Goal: Task Accomplishment & Management: Use online tool/utility

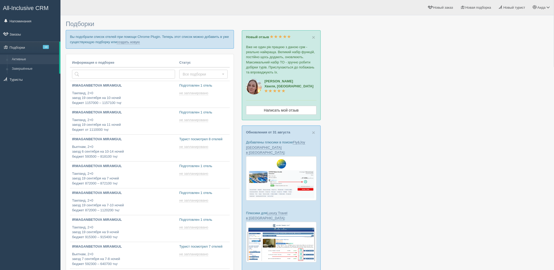
click at [130, 44] on p "Вы подобрали список отелей при помощи Chrome Plugin. Теперь этот список можно д…" at bounding box center [150, 39] width 168 height 18
click at [130, 42] on link "создать новую" at bounding box center [128, 42] width 23 height 4
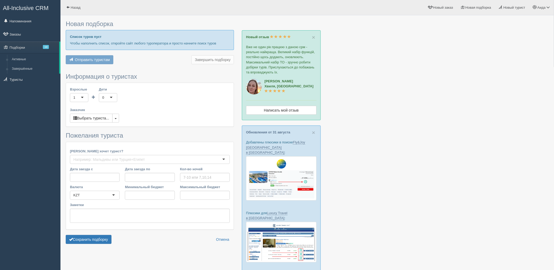
type input "6-7"
type input "916200"
type input "1625600"
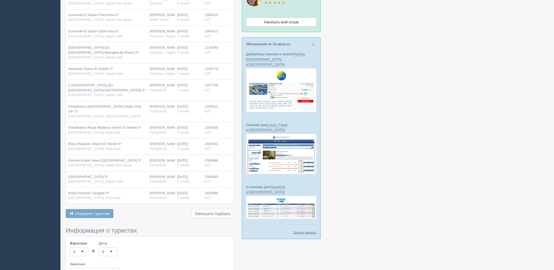
scroll to position [243, 0]
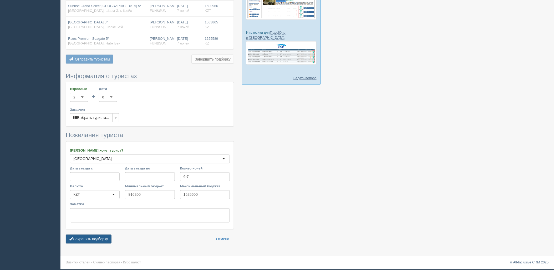
click at [96, 235] on button "Сохранить подборку" at bounding box center [89, 239] width 46 height 9
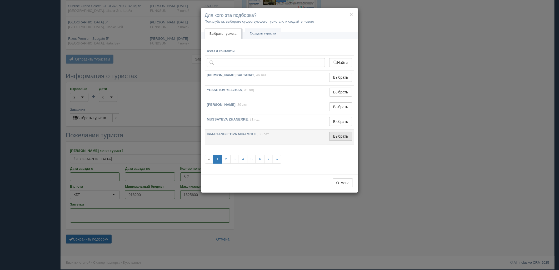
click at [333, 137] on button "Выбрать" at bounding box center [340, 136] width 23 height 9
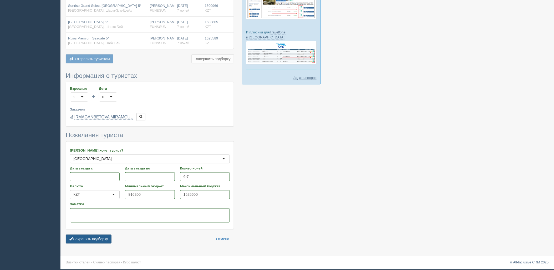
click at [98, 244] on button "Сохранить подборку" at bounding box center [89, 239] width 46 height 9
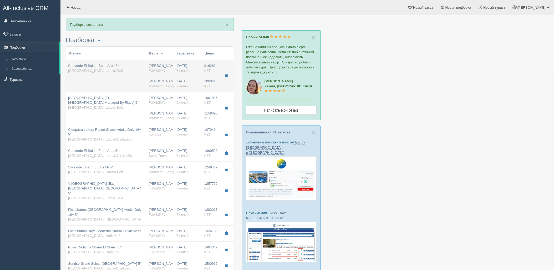
click at [141, 89] on td "Concorde El Salam Sport Area 5* [GEOGRAPHIC_DATA], Шаркс Бей" at bounding box center [106, 76] width 81 height 32
type input "Concorde El Salam Sport Area 5*"
type input "[URL][DOMAIN_NAME]"
type input "[GEOGRAPHIC_DATA]"
type input "[PERSON_NAME]"
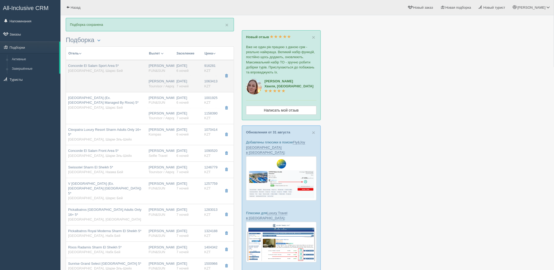
type input "916281.00"
type input "[PERSON_NAME]"
type input "Шарм-эль-Шейх SSH"
type input "07:35"
type input "11:50"
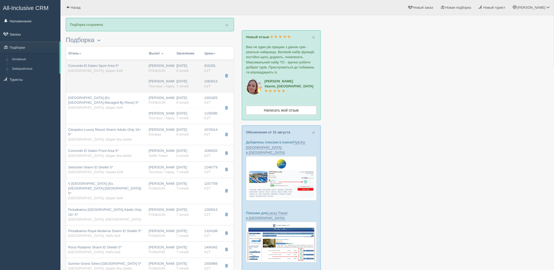
type input "Air Cairo"
type input "22:55"
type input "06:35"
type input "6"
type input "standard"
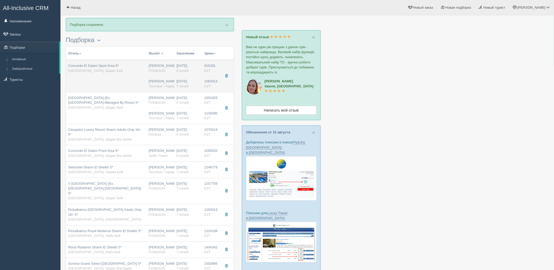
type input "AI - Все Включено"
type input "FUN&SUN"
type input "[URL][DOMAIN_NAME]"
type input "1063413.00"
type input "[PERSON_NAME]"
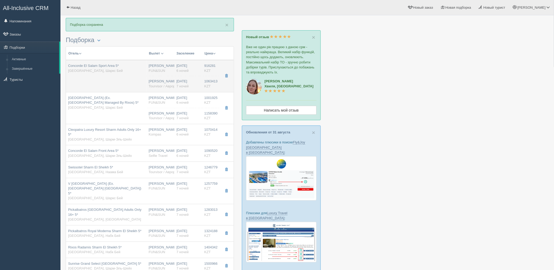
type input "Шарм-эль-Шейх SSH"
type input "08:50"
type input "13:30"
type input "Air Astana"
type input "14:30"
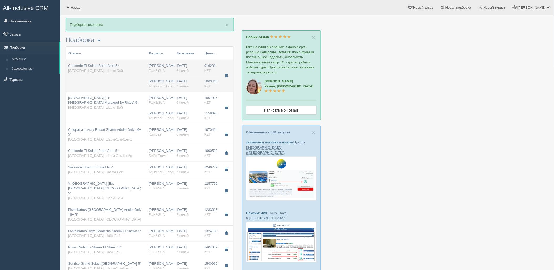
type input "22:25"
type input "7"
type input "standard"
type input "AI - Все Включено"
type input "Tourvisor / Аврора-БГ"
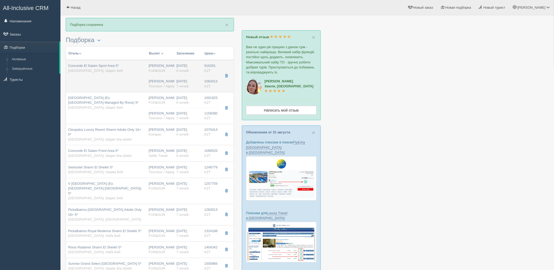
type input "[URL][DOMAIN_NAME]"
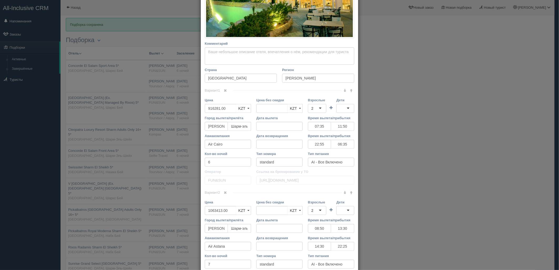
scroll to position [164, 0]
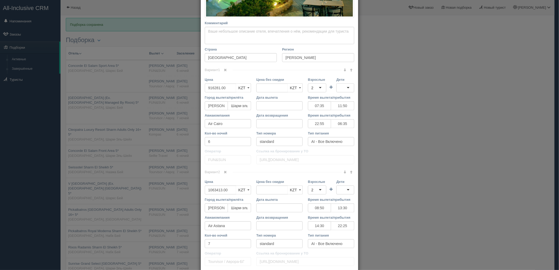
click at [228, 72] on link at bounding box center [225, 70] width 9 height 6
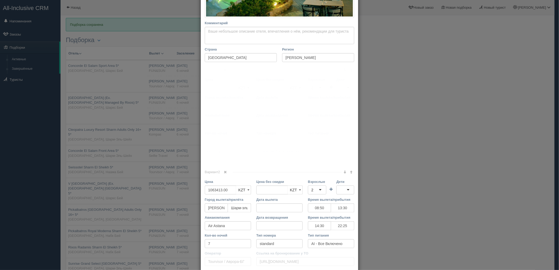
scroll to position [101, 0]
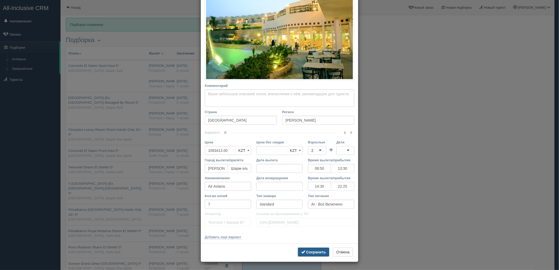
click at [319, 254] on b "Сохранить" at bounding box center [316, 252] width 20 height 4
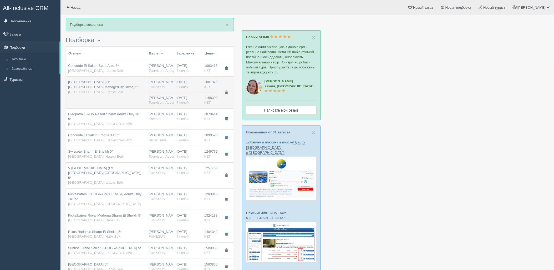
click at [155, 98] on div "[PERSON_NAME] Tourvisor / Аврора-БГ" at bounding box center [161, 100] width 24 height 10
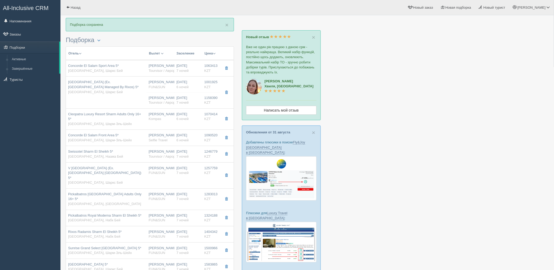
type input "[GEOGRAPHIC_DATA] (Ex. [GEOGRAPHIC_DATA] Managed By Rixos) 5*"
type input "[URL][DOMAIN_NAME]"
type input "1001925.00"
type input "07:35"
type input "11:50"
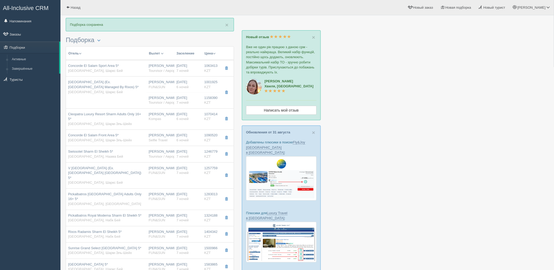
type input "Air Cairo"
type input "22:55"
type input "06:35"
type input "6"
type input "superior"
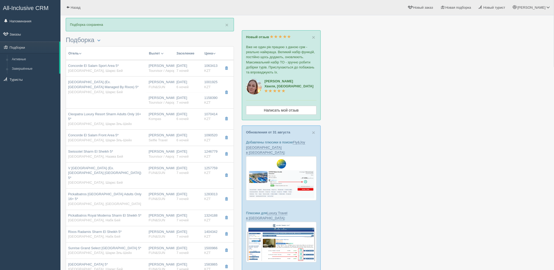
type input "FUN&SUN"
type input "[URL][DOMAIN_NAME]"
type input "1158390.00"
type input "[PERSON_NAME]"
type input "Шарм-эль-Шейх SSH"
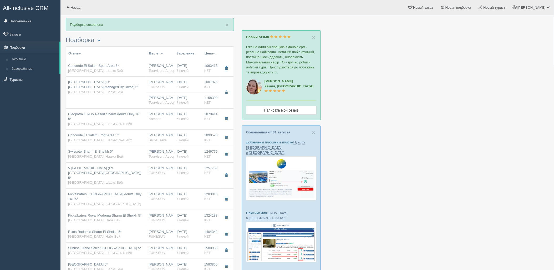
type input "08:50"
type input "13:30"
type input "Air Astana"
type input "14:30"
type input "22:25"
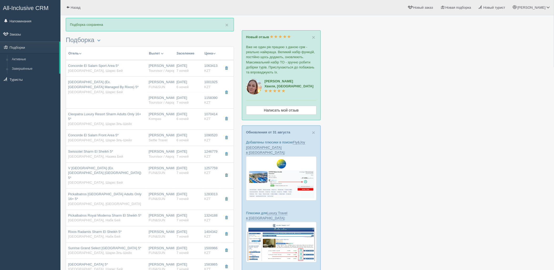
type input "7"
type input "superior"
type input "AI - Все Включено"
type input "Tourvisor / Аврора-БГ"
type input "[URL][DOMAIN_NAME]"
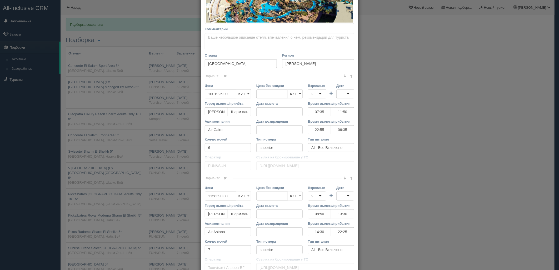
scroll to position [158, 0]
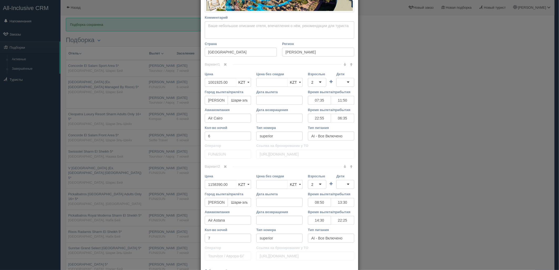
click at [224, 66] on span at bounding box center [225, 64] width 3 height 3
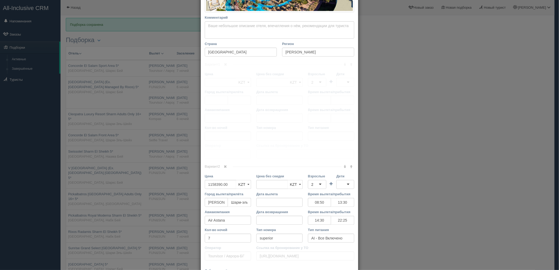
scroll to position [90, 0]
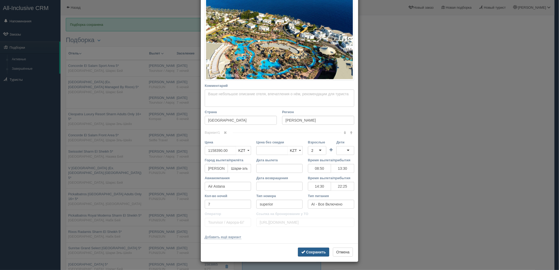
click at [319, 254] on b "Сохранить" at bounding box center [316, 252] width 20 height 4
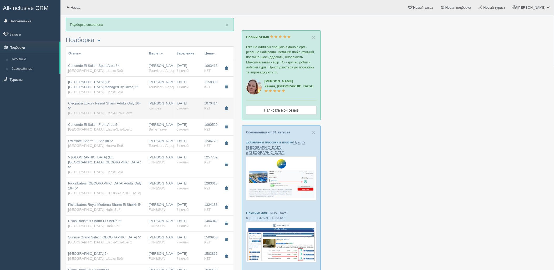
click at [127, 104] on span "Cleopatra Luxury Resort Sharm Adults Only 16+ 5*" at bounding box center [104, 105] width 73 height 9
type input "Cleopatra Luxury Resort Sharm Adults Only 16+ 5*"
type input "[URL][DOMAIN_NAME]"
type input "Шарм-Эль-Шейх"
type input "1070414.00"
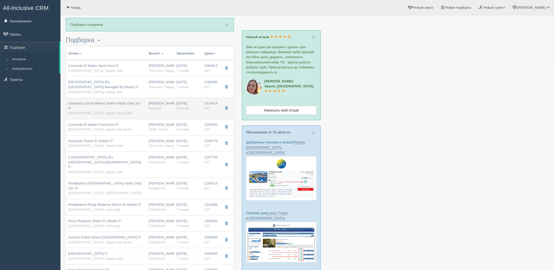
type input "04:05"
type input "08:05"
type input "[DATE] Airlines"
type input "22:55"
type input "06:35"
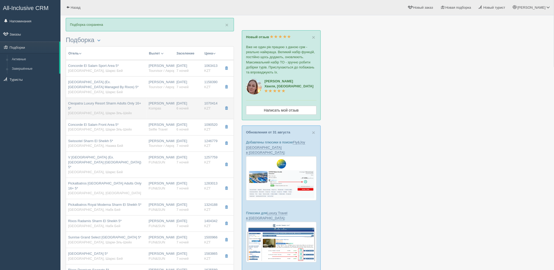
type input "6"
type input "deluxe garden/pool view"
type input "Kompas"
type input "[URL][DOMAIN_NAME]"
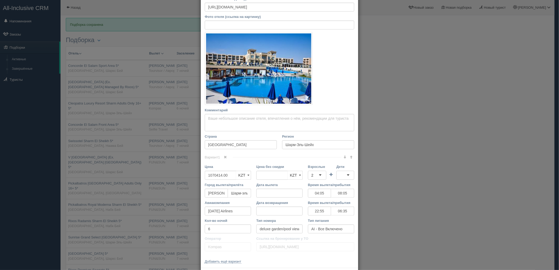
scroll to position [52, 0]
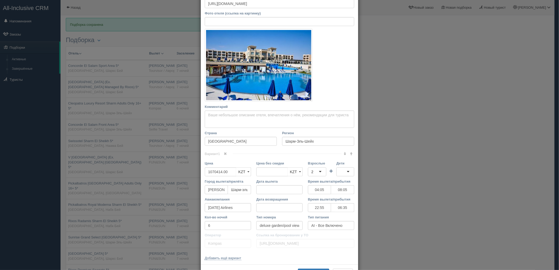
click at [496, 151] on div "× Редактировать тур Название отеля Cleopatra Luxury Resort Sharm Adults Only 16…" at bounding box center [279, 135] width 559 height 270
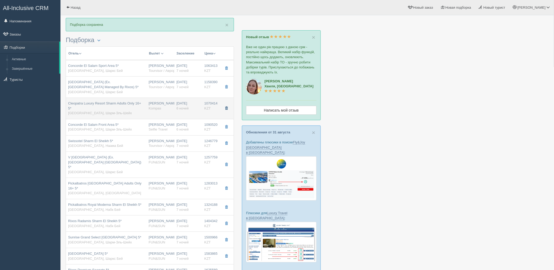
click at [224, 108] on button "button" at bounding box center [226, 108] width 9 height 8
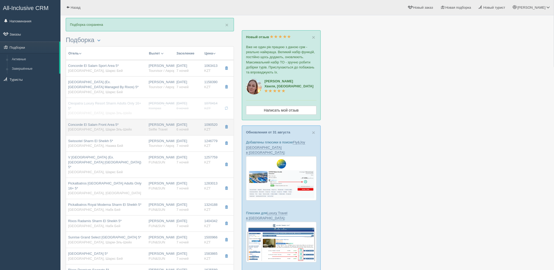
click at [201, 125] on td "[DATE] 6 ночей" at bounding box center [188, 127] width 28 height 16
type input "Concorde El Salam Front Area 5*"
type input "[URL][DOMAIN_NAME]"
type input "1090520.00"
type input "06:35"
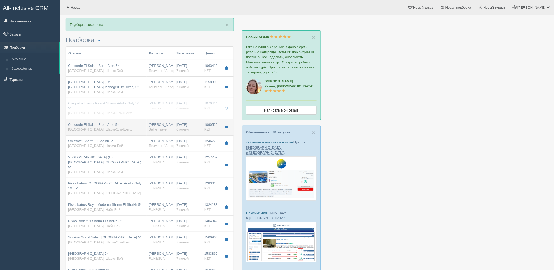
type input "10:45"
type input "4S"
type input "19:30"
type input "03:30"
type input "standard garden view"
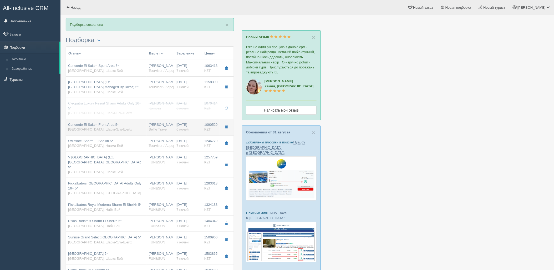
type input "Selfie Travel"
type input "[URL][DOMAIN_NAME]"
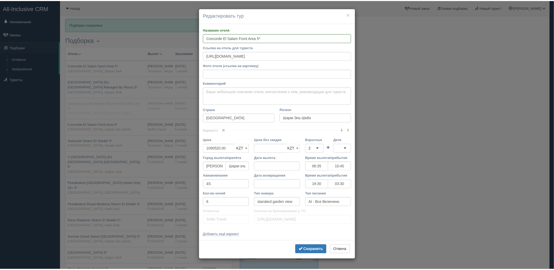
scroll to position [0, 0]
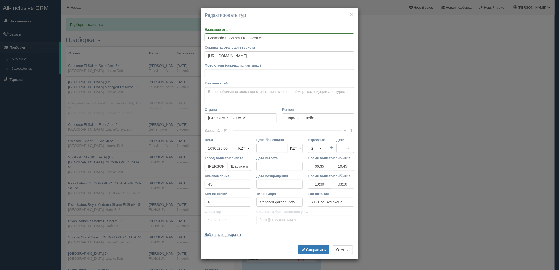
click at [487, 147] on div "× Редактировать тур Название отеля [GEOGRAPHIC_DATA] Front Area 5* Ссылка на от…" at bounding box center [279, 135] width 559 height 270
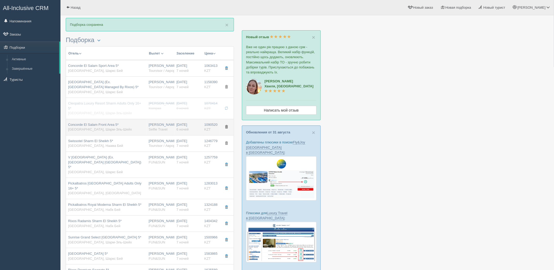
click at [224, 123] on button "button" at bounding box center [226, 127] width 9 height 8
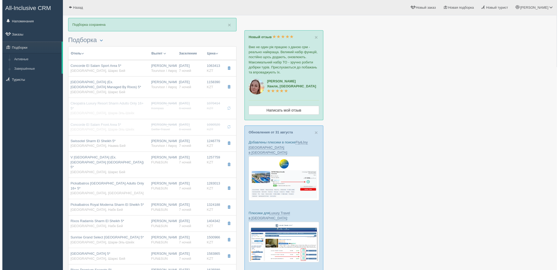
scroll to position [156, 0]
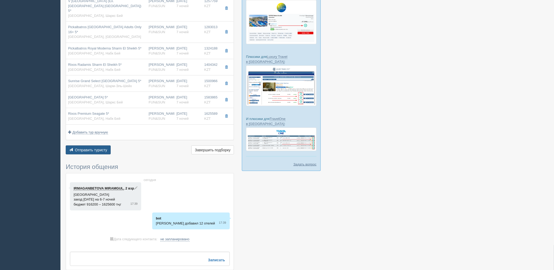
click at [104, 148] on span "Отправить туристу" at bounding box center [91, 150] width 32 height 4
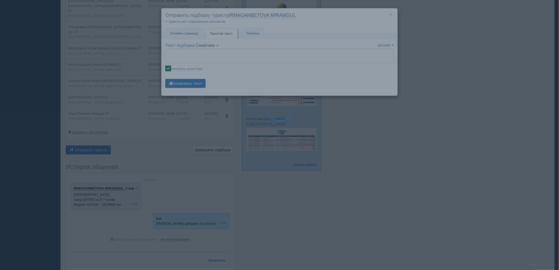
type textarea "🌞 Loremi dolo! Sitametcon Adi elitseddoei temporinc utlabore: 🌎 Etdolo, Magna A…"
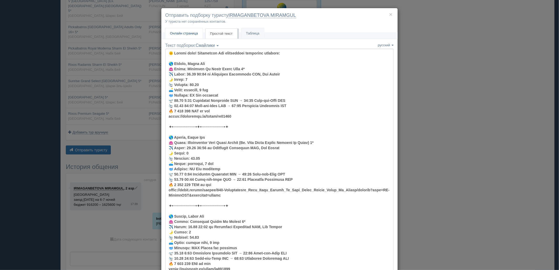
click at [182, 34] on span "Онлайн страница" at bounding box center [184, 33] width 28 height 4
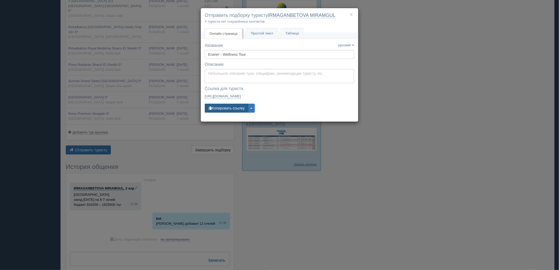
click at [235, 112] on button "Копировать ссылку" at bounding box center [226, 108] width 43 height 9
